Goal: Transaction & Acquisition: Purchase product/service

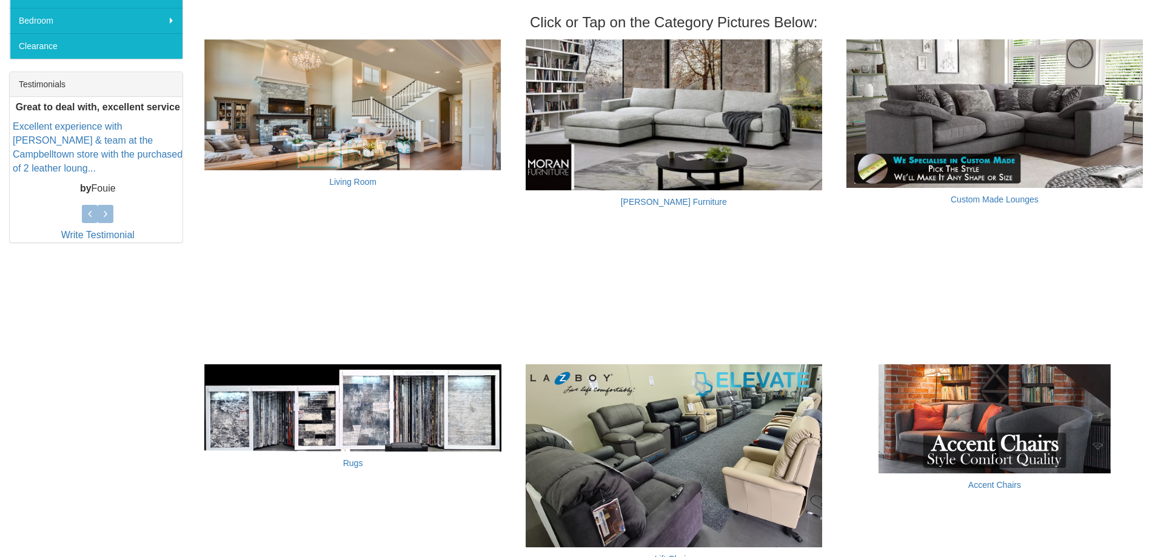
scroll to position [364, 0]
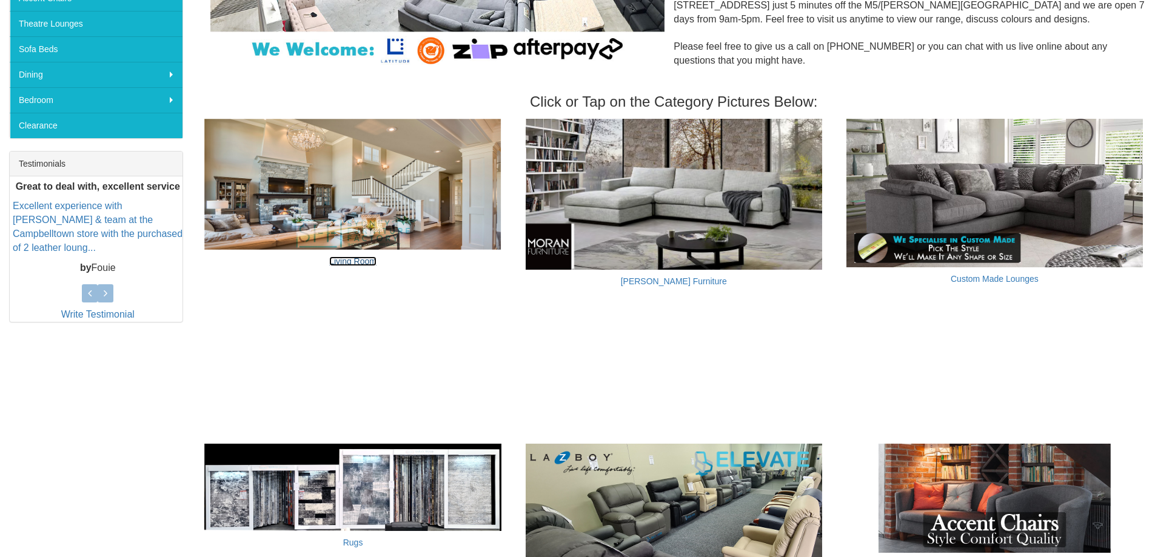
click at [369, 261] on link "Living Room" at bounding box center [352, 261] width 47 height 10
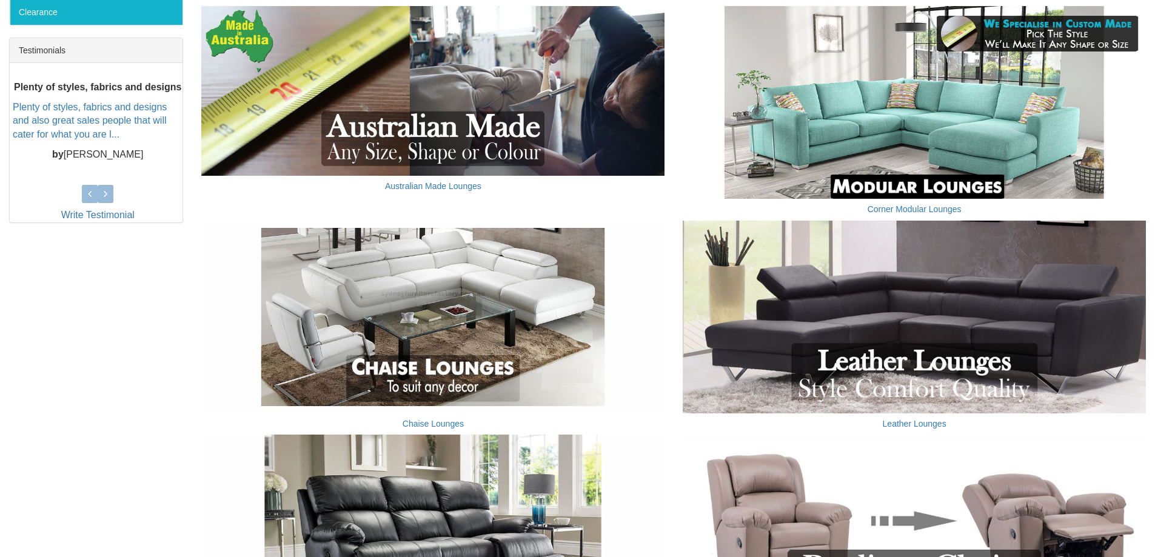
scroll to position [485, 0]
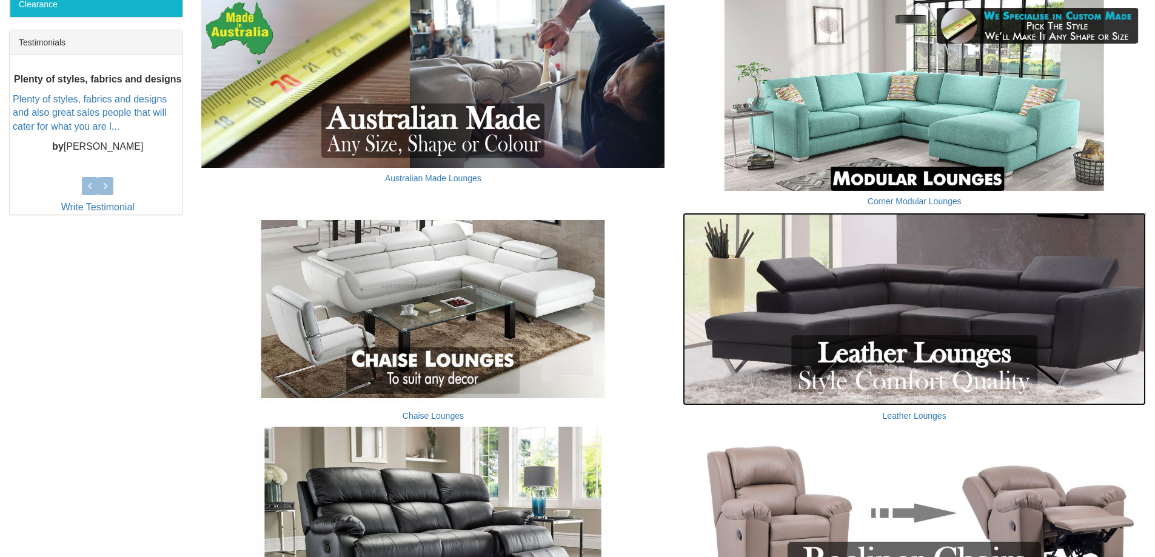
click at [931, 280] on img at bounding box center [914, 309] width 463 height 193
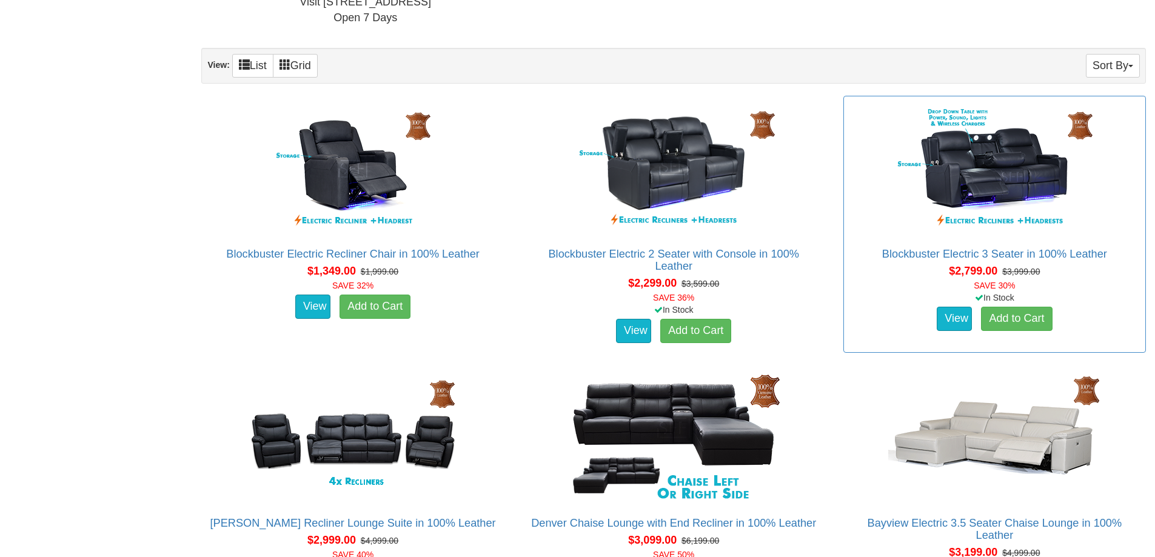
scroll to position [606, 0]
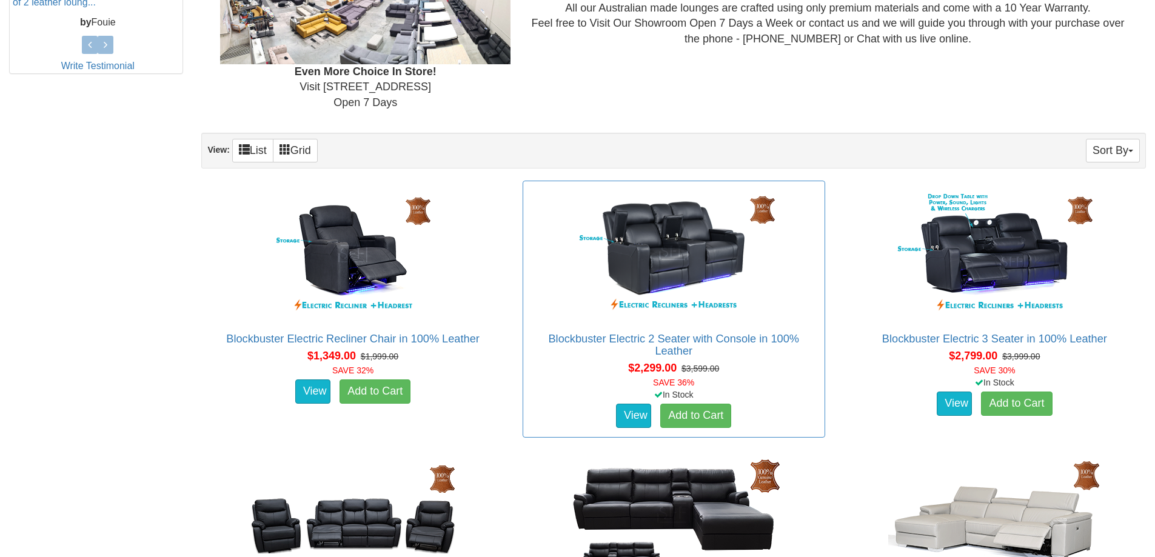
click at [821, 312] on div "Blockbuster Electric 2 Seater with Console in 100% Leather Pictured above is th…" at bounding box center [674, 309] width 303 height 257
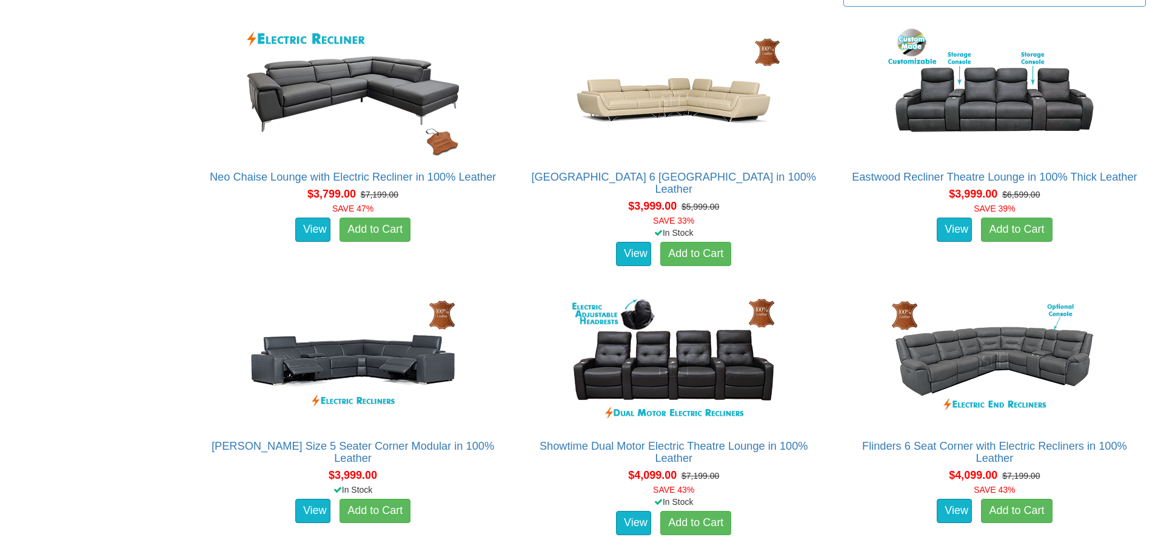
scroll to position [1576, 0]
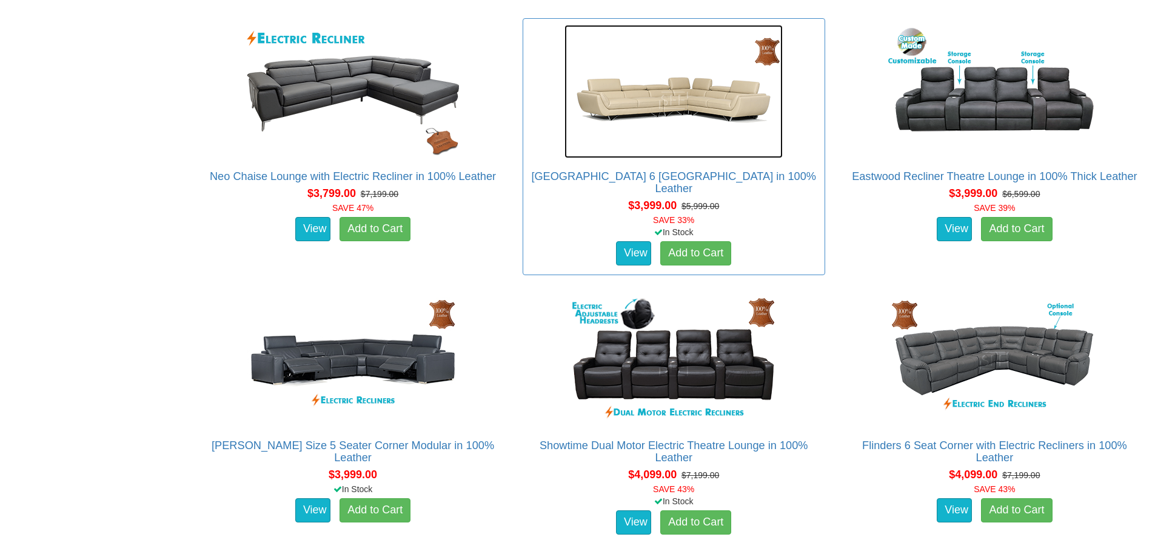
click at [666, 109] on img at bounding box center [673, 91] width 218 height 133
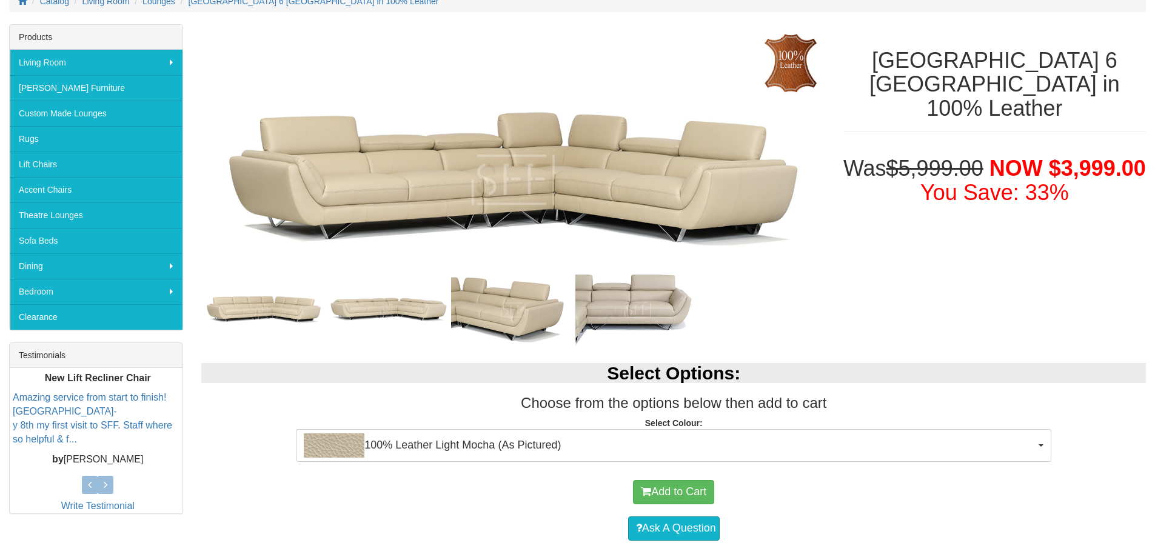
scroll to position [303, 0]
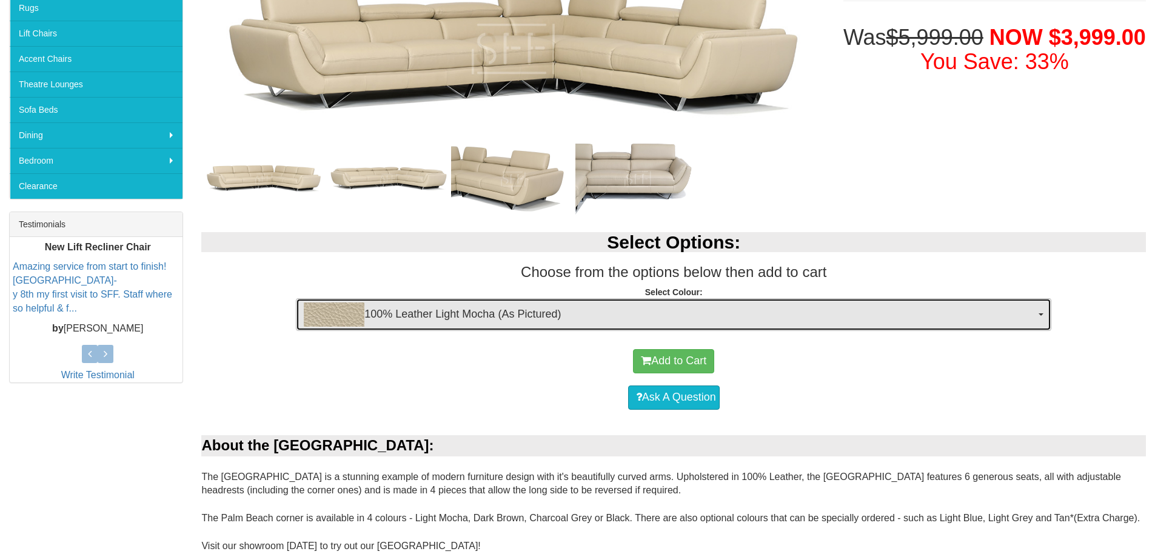
click at [922, 323] on span "100% Leather Light Mocha (As Pictured)" at bounding box center [670, 315] width 732 height 24
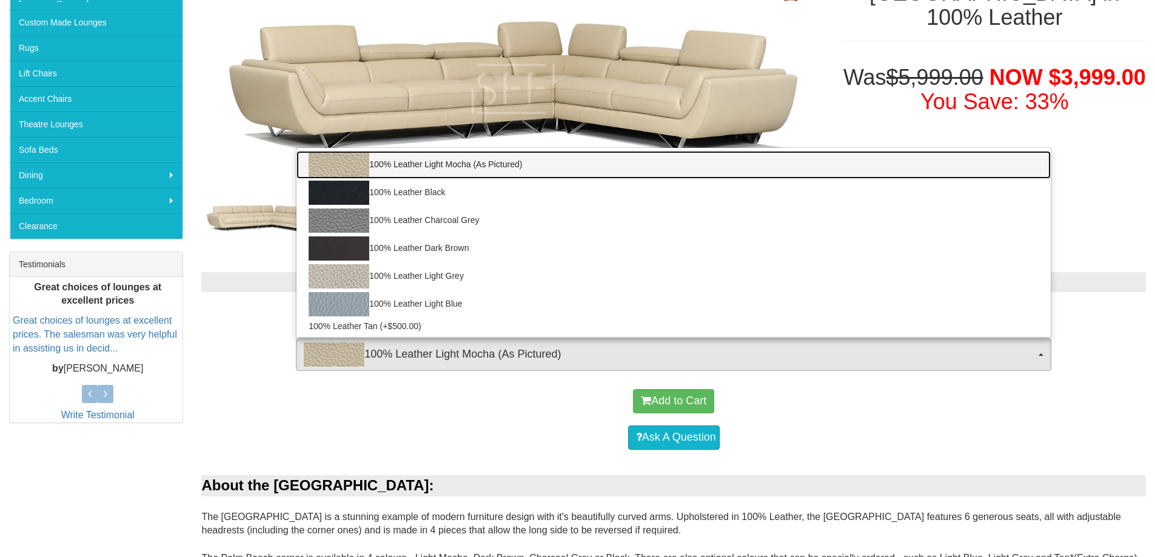
scroll to position [243, 0]
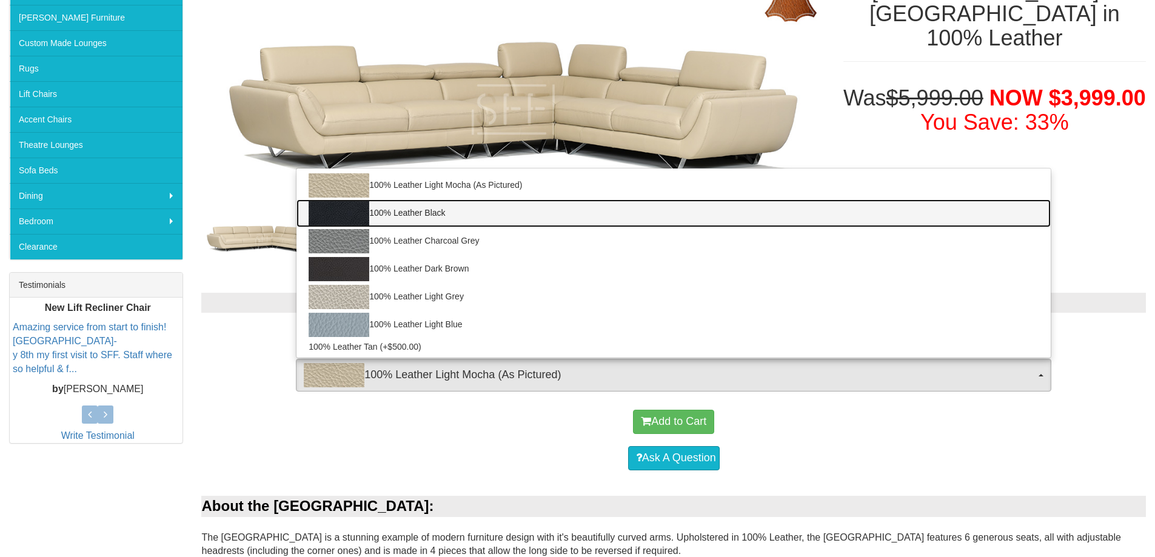
click at [349, 219] on img at bounding box center [339, 213] width 61 height 24
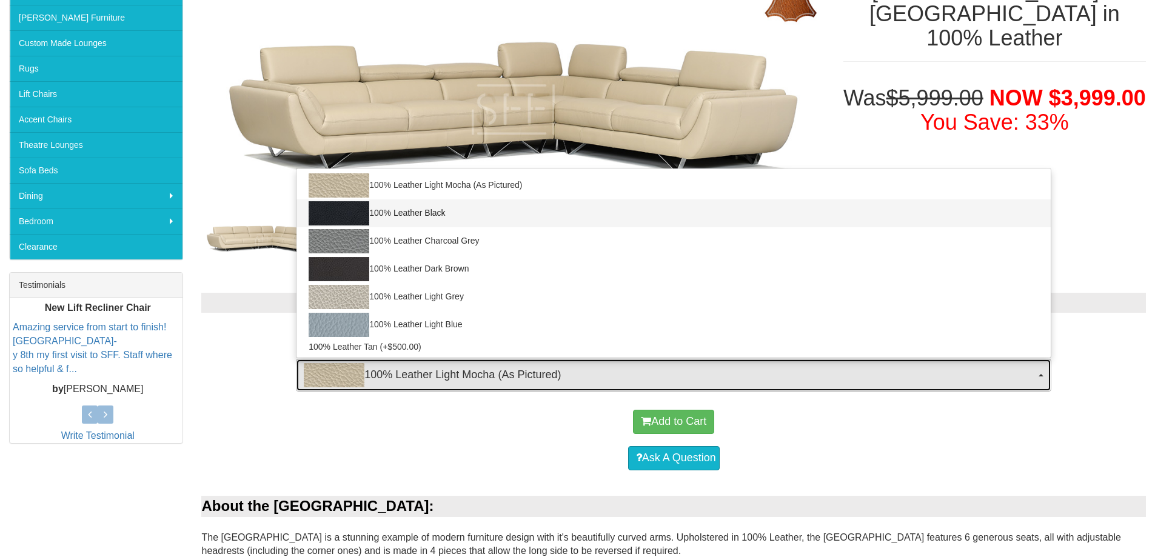
select select "1145"
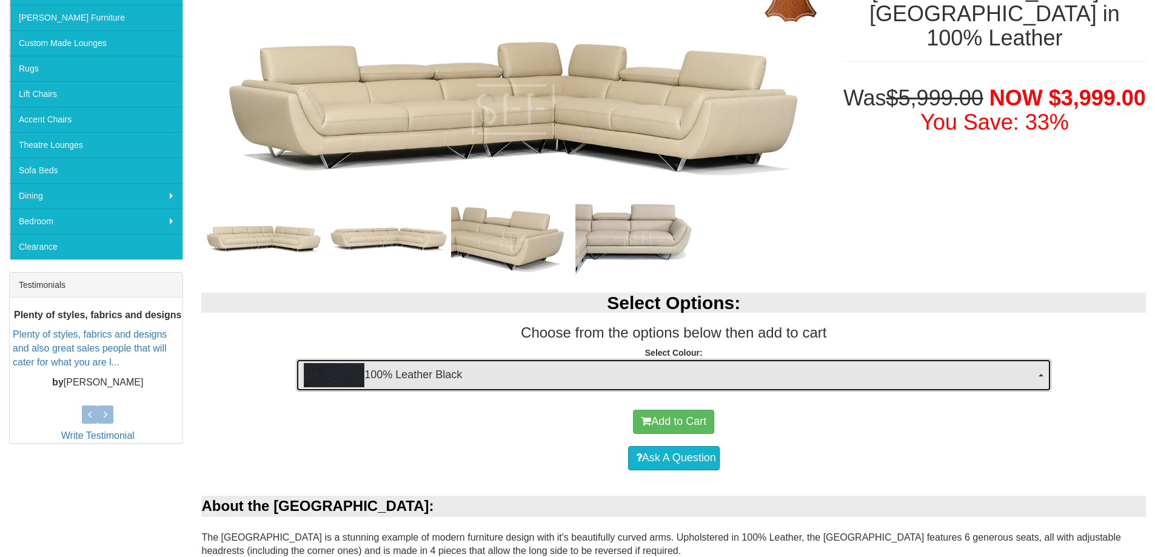
click at [469, 386] on span "100% Leather Black" at bounding box center [670, 375] width 732 height 24
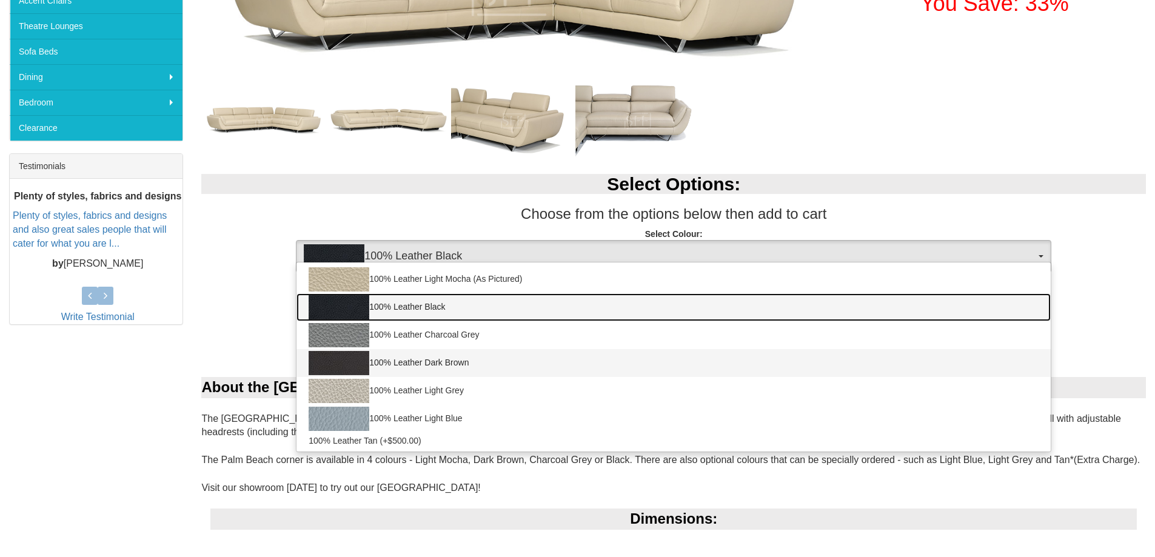
scroll to position [364, 0]
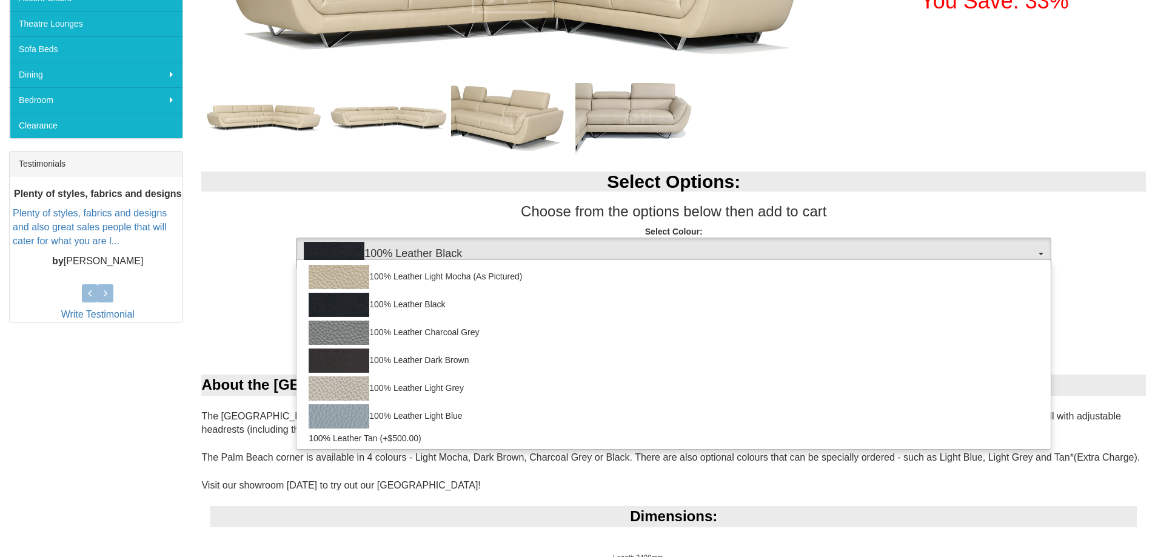
click at [208, 315] on div "Add to Cart" at bounding box center [673, 301] width 932 height 36
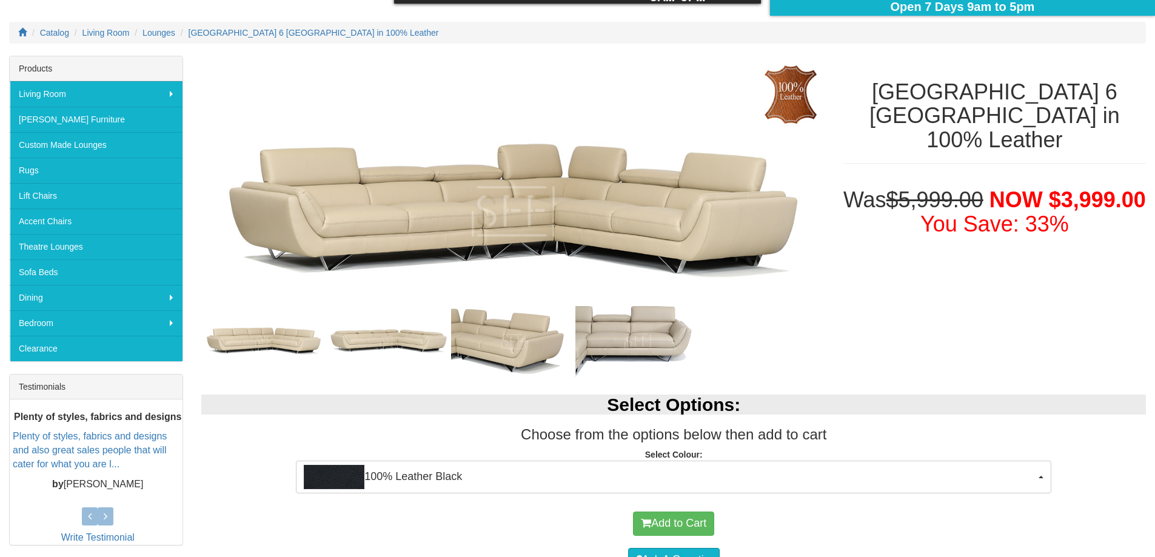
scroll to position [121, 0]
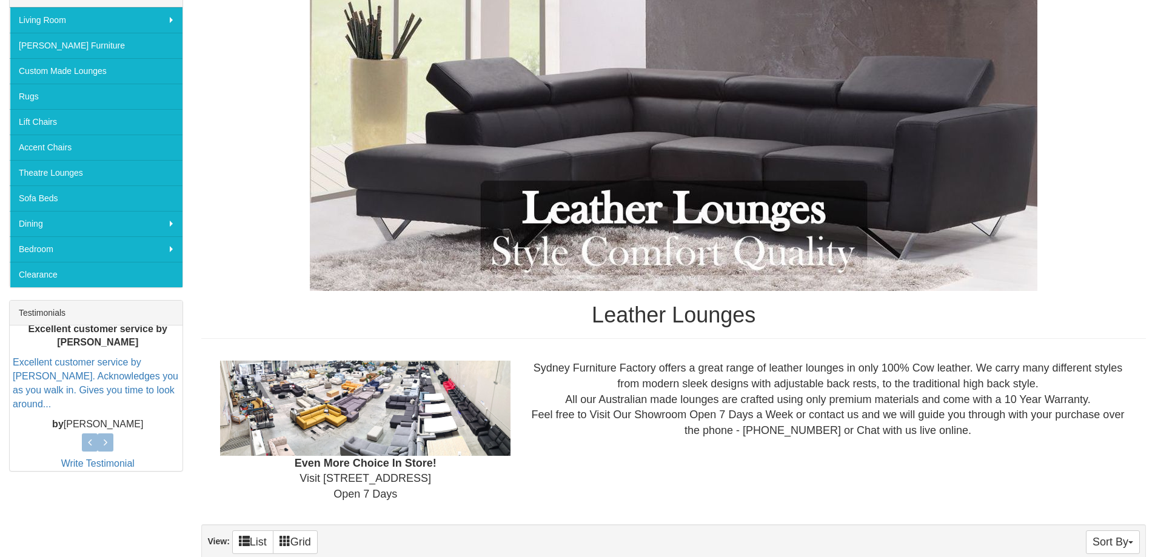
scroll to position [93, 0]
